Goal: Navigation & Orientation: Understand site structure

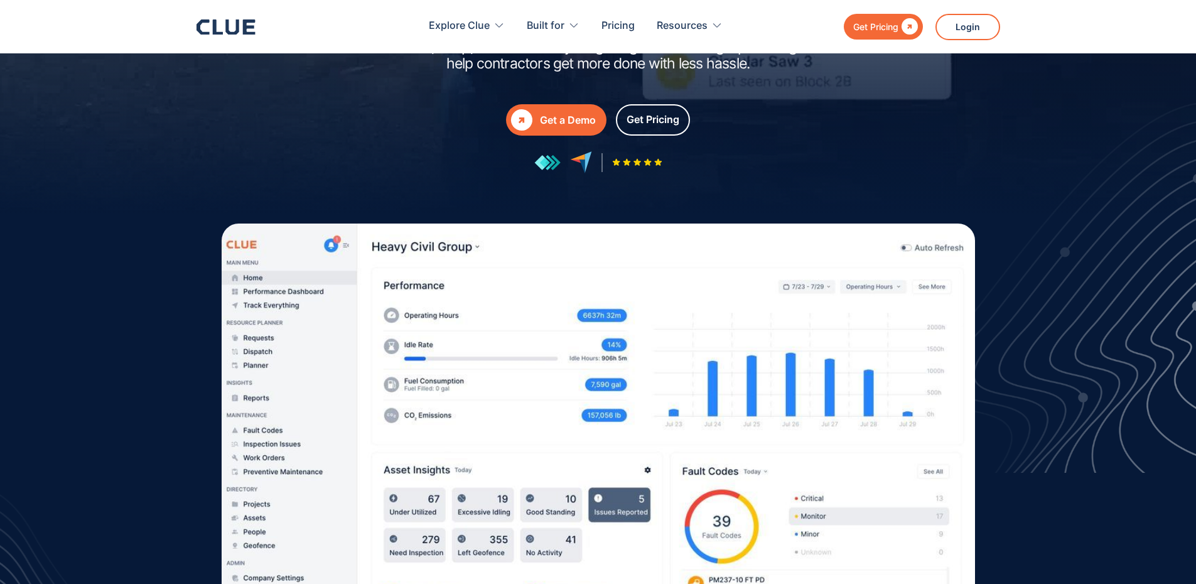
scroll to position [63, 0]
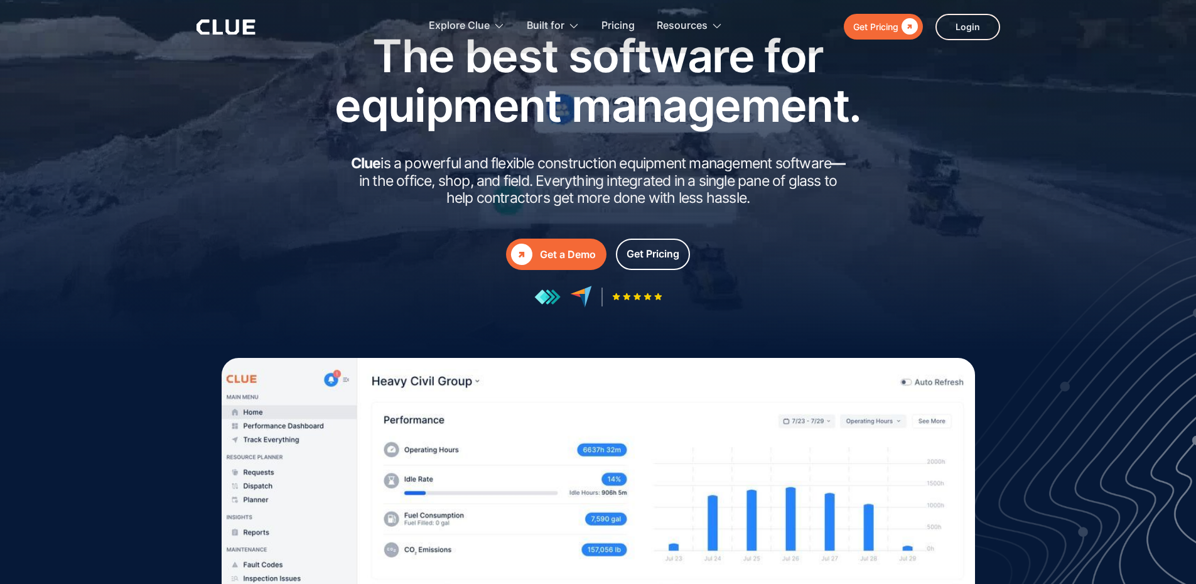
click at [851, 294] on div at bounding box center [598, 297] width 565 height 22
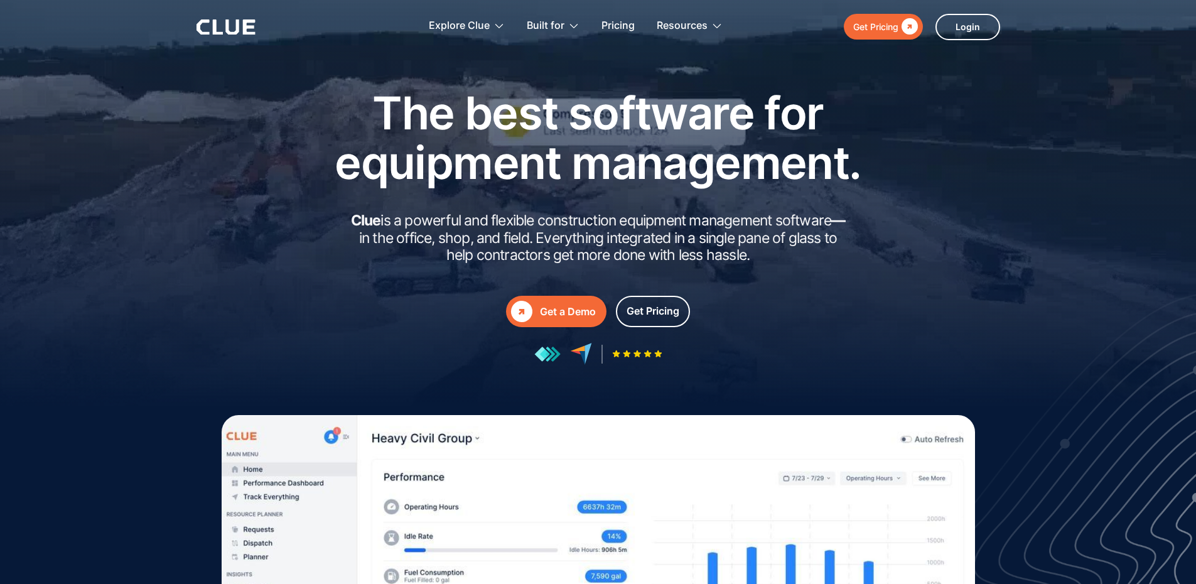
scroll to position [0, 0]
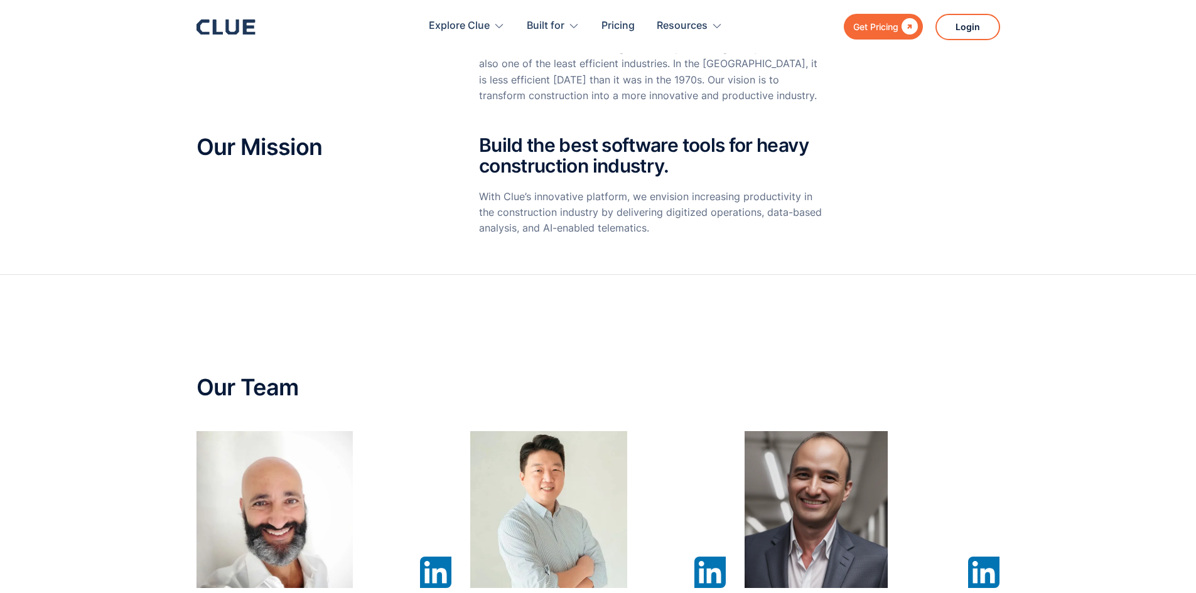
scroll to position [502, 0]
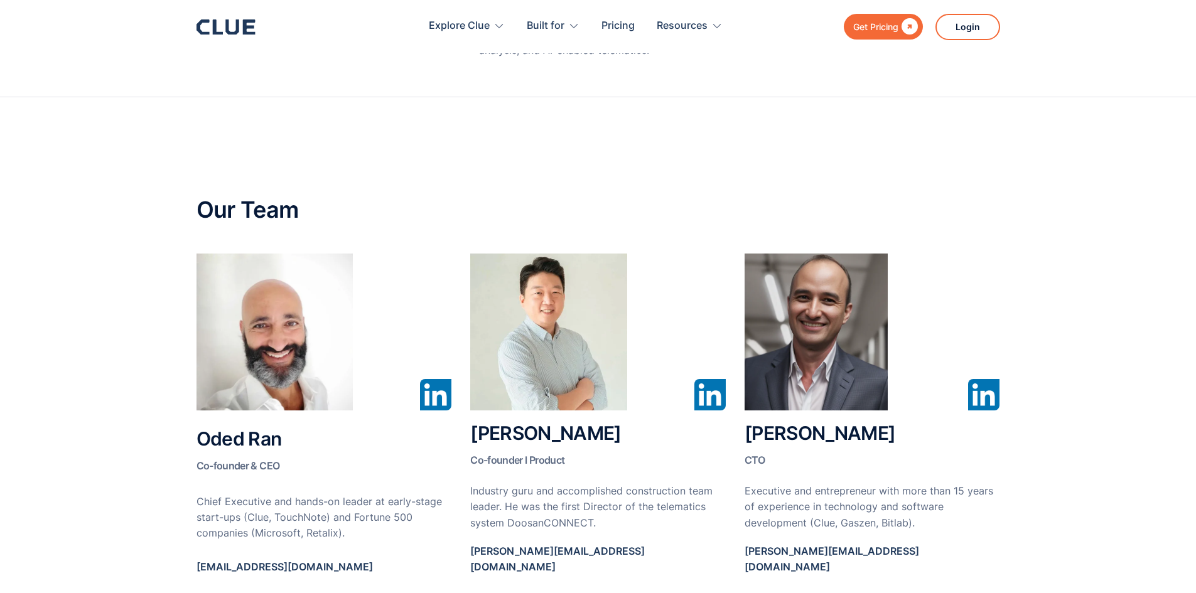
click at [440, 392] on img at bounding box center [435, 394] width 31 height 31
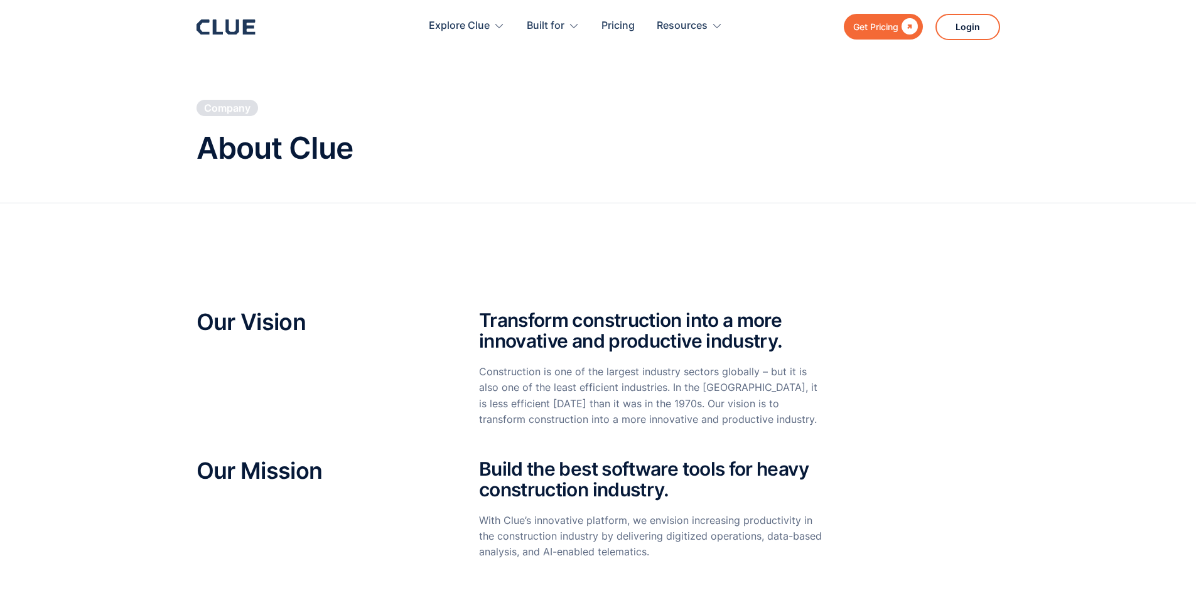
scroll to position [0, 0]
drag, startPoint x: 273, startPoint y: 24, endPoint x: 208, endPoint y: 31, distance: 65.0
click at [262, 28] on div "Get Pricing  Explore Clue Solutions Tailored solutions for your construction e…" at bounding box center [598, 26] width 804 height 53
click at [208, 31] on icon at bounding box center [225, 26] width 59 height 15
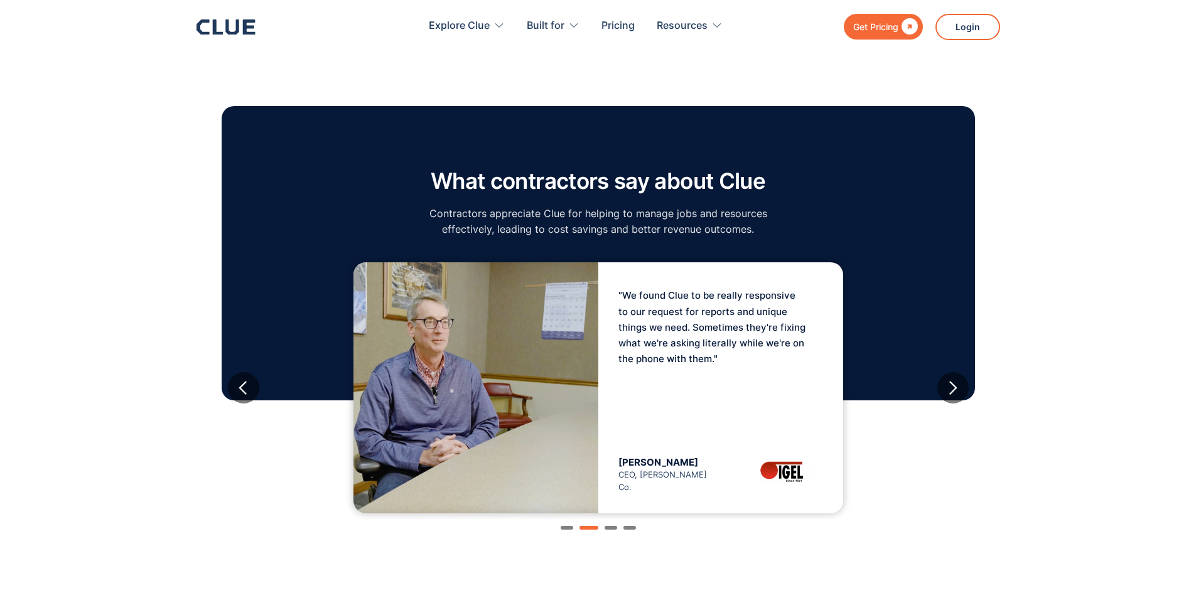
scroll to position [2197, 0]
